Goal: Transaction & Acquisition: Purchase product/service

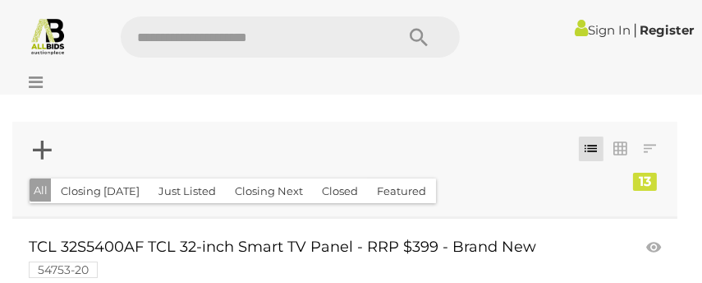
click at [113, 51] on div at bounding box center [290, 36] width 364 height 41
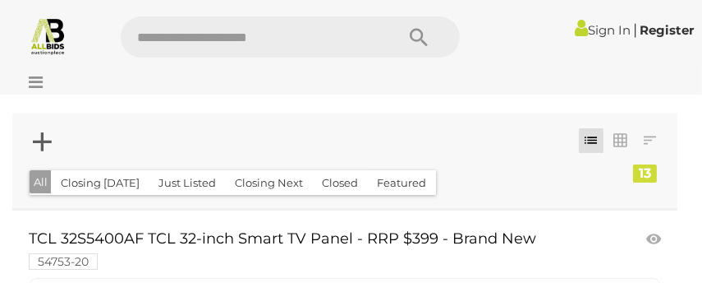
scroll to position [19, 0]
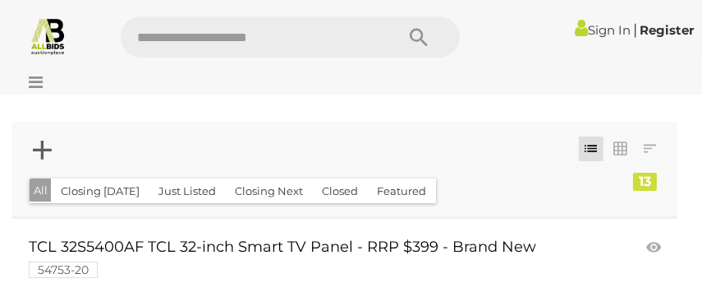
click at [471, 67] on div at bounding box center [351, 70] width 694 height 8
click at [51, 40] on img at bounding box center [48, 35] width 39 height 39
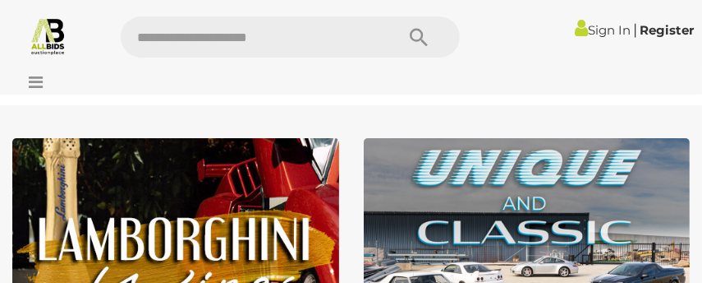
drag, startPoint x: 0, startPoint y: 0, endPoint x: 53, endPoint y: 101, distance: 114.3
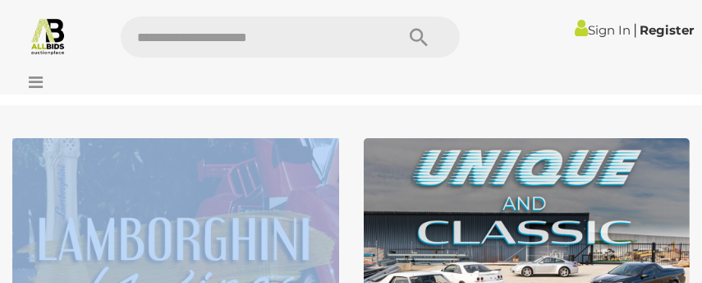
drag, startPoint x: 53, startPoint y: 101, endPoint x: 415, endPoint y: 266, distance: 397.4
drag, startPoint x: 426, startPoint y: 26, endPoint x: -192, endPoint y: 273, distance: 665.1
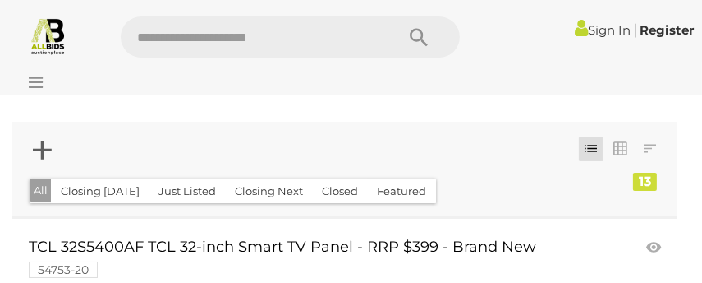
click at [42, 170] on div at bounding box center [318, 170] width 587 height 4
click at [56, 39] on img at bounding box center [48, 35] width 39 height 39
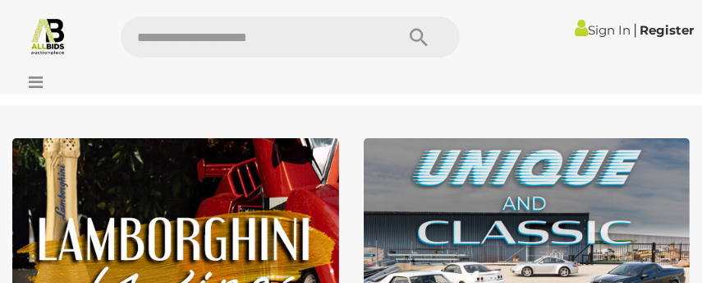
click at [301, 237] on img at bounding box center [175, 281] width 327 height 286
